Goal: Information Seeking & Learning: Learn about a topic

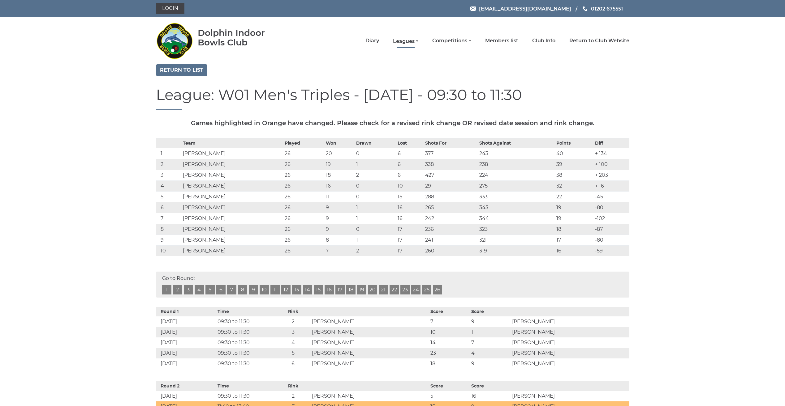
click at [398, 41] on link "Leagues" at bounding box center [405, 41] width 25 height 7
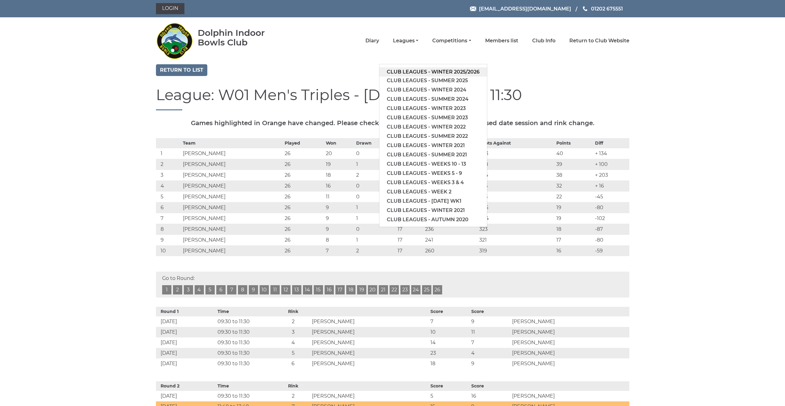
click at [393, 71] on link "Club leagues - Winter 2025/2026" at bounding box center [433, 71] width 108 height 9
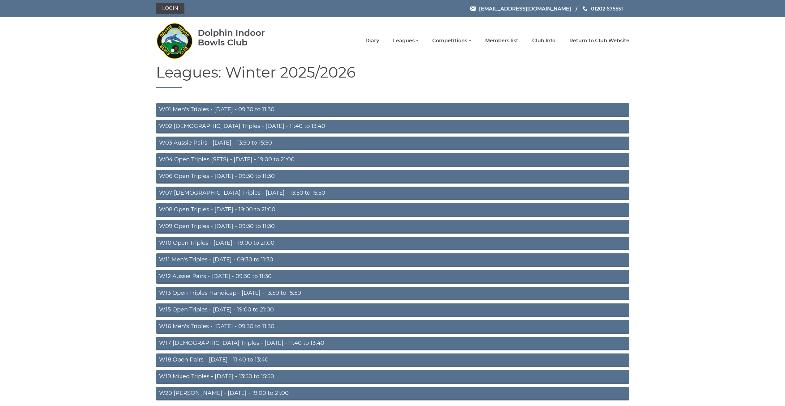
click at [211, 109] on link "W01 Men's Triples - Monday - 09:30 to 11:30" at bounding box center [392, 110] width 473 height 14
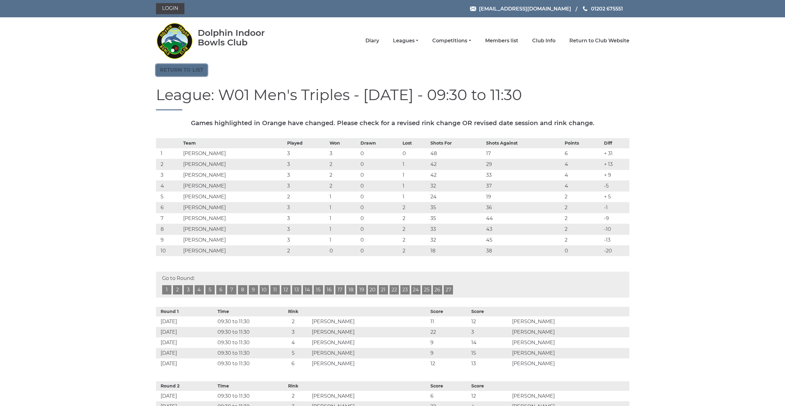
click at [184, 68] on link "Return to list" at bounding box center [181, 70] width 51 height 12
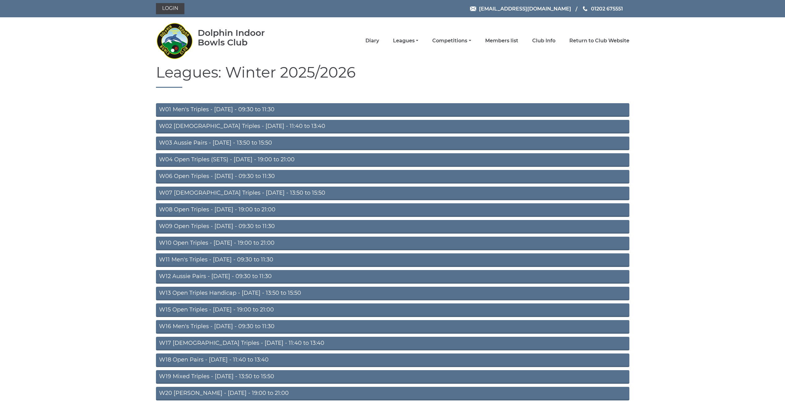
click at [185, 177] on link "W06 Open Triples - Tuesday - 09:30 to 11:30" at bounding box center [392, 177] width 473 height 14
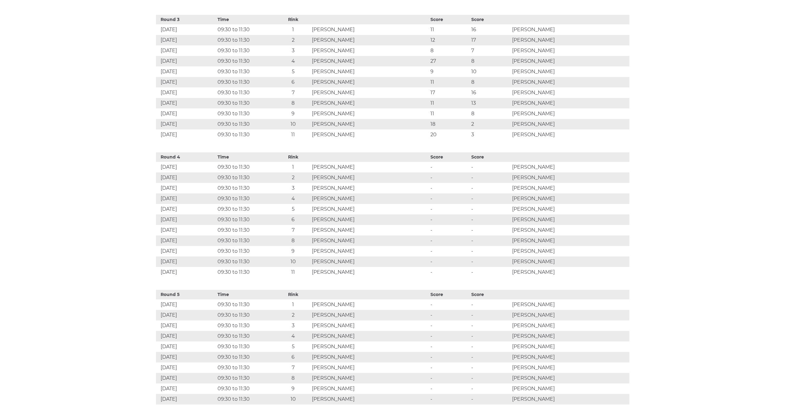
scroll to position [711, 0]
